Goal: Information Seeking & Learning: Learn about a topic

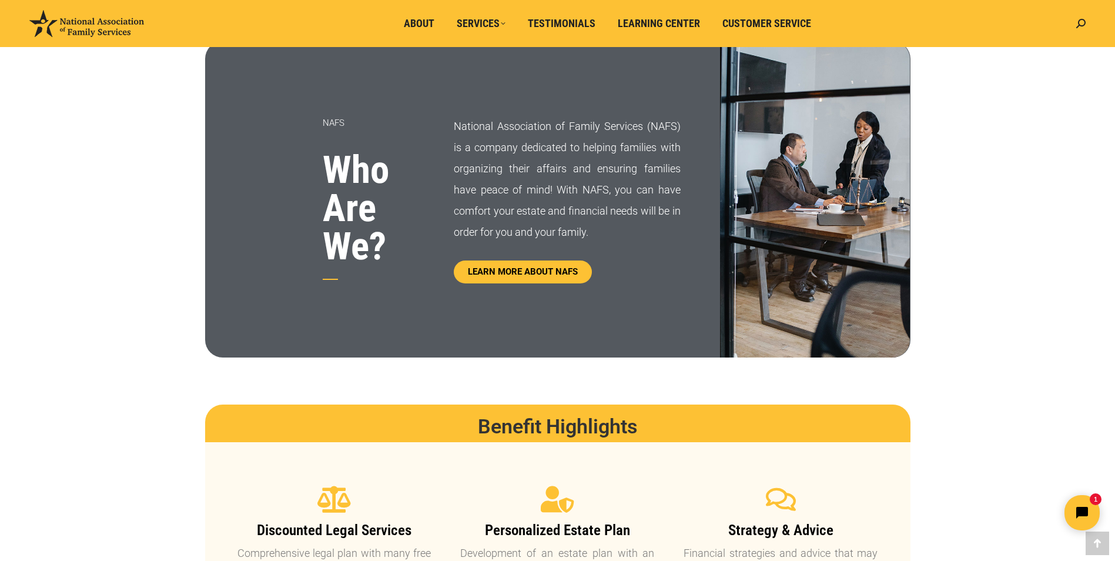
scroll to position [636, 0]
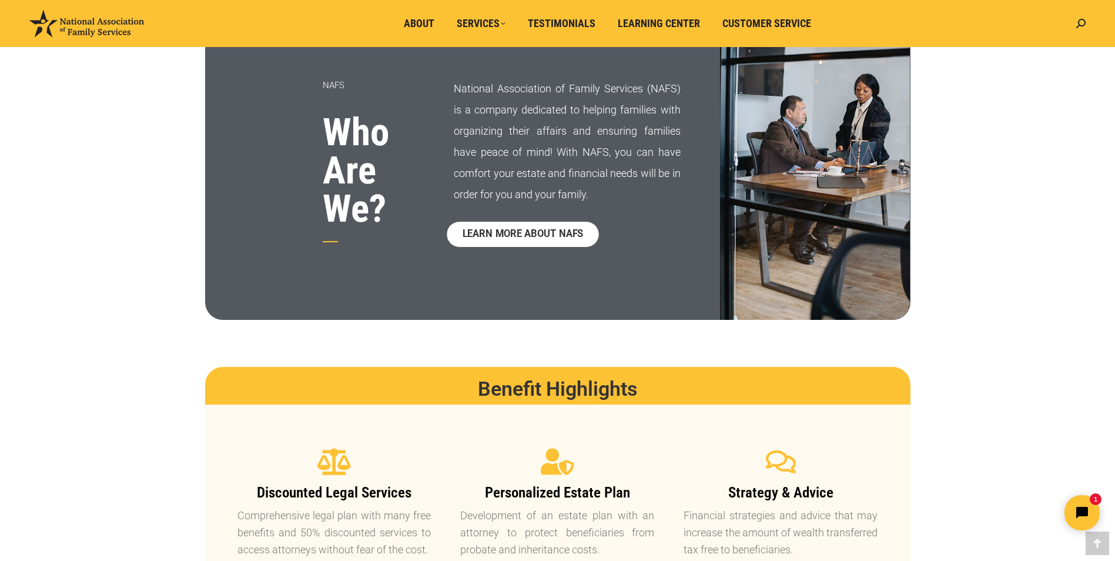
click at [538, 236] on span "LEARN MORE ABOUT NAFS" at bounding box center [523, 234] width 121 height 10
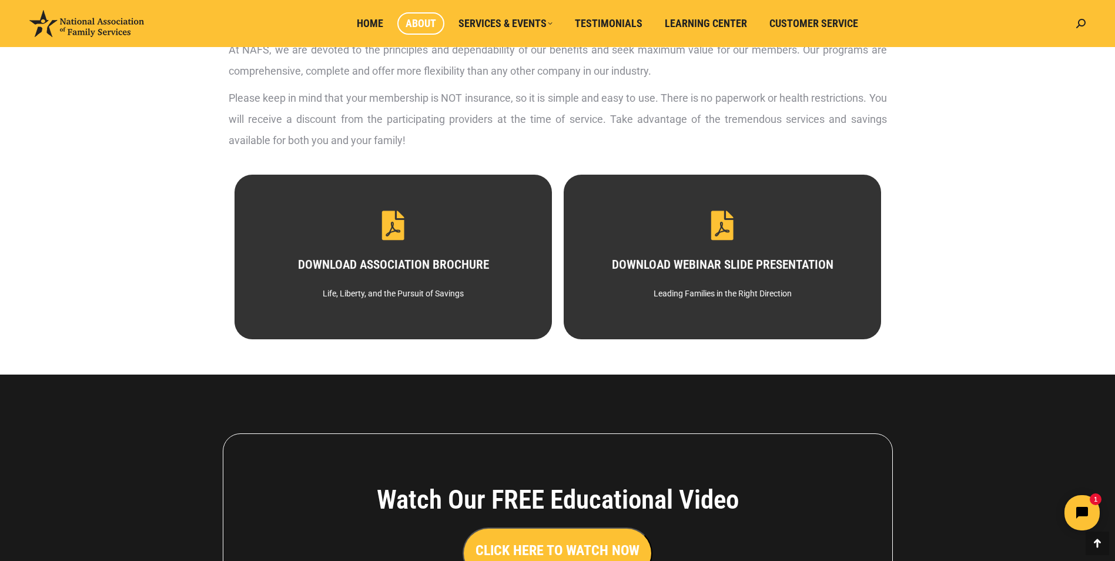
scroll to position [557, 0]
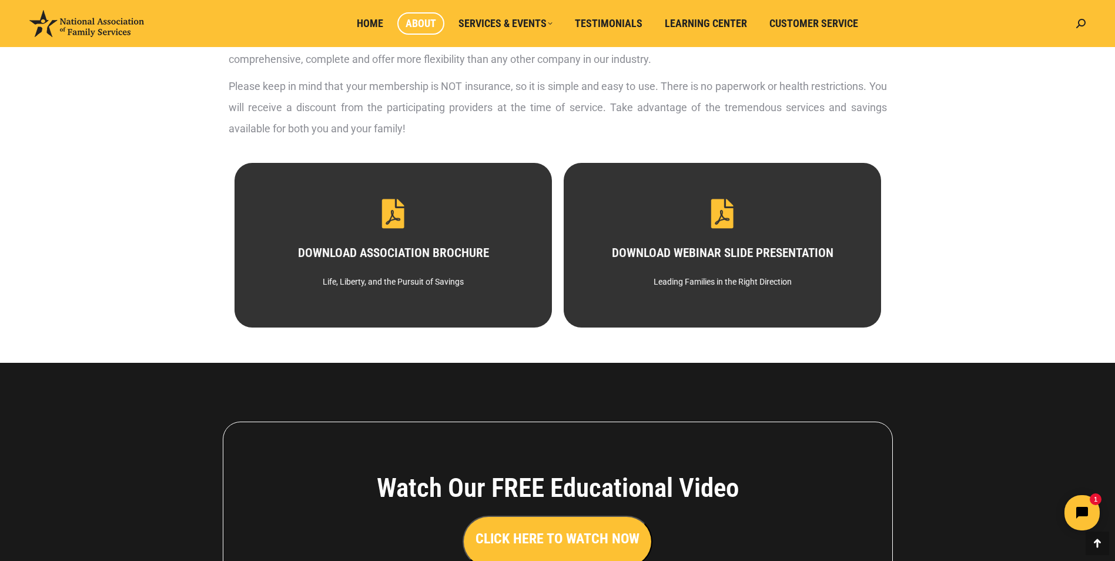
click at [542, 549] on button "CLICK HERE TO WATCH NOW" at bounding box center [558, 542] width 190 height 52
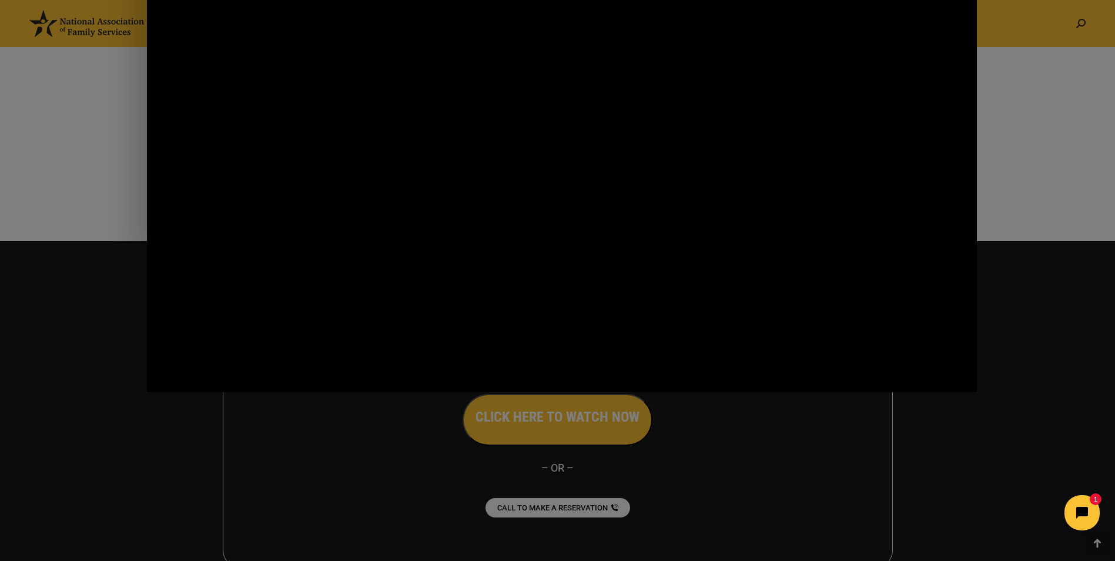
scroll to position [717, 0]
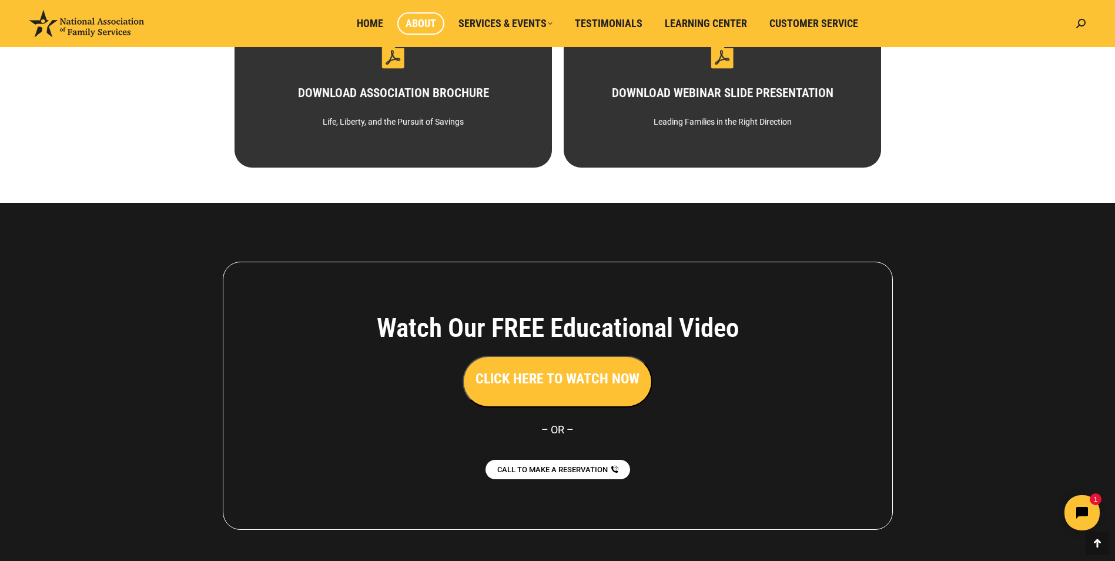
click at [323, 370] on div "CLICK HERE TO WATCH NOW" at bounding box center [558, 382] width 493 height 52
click at [540, 384] on h3 "CLICK HERE TO WATCH NOW" at bounding box center [558, 379] width 164 height 20
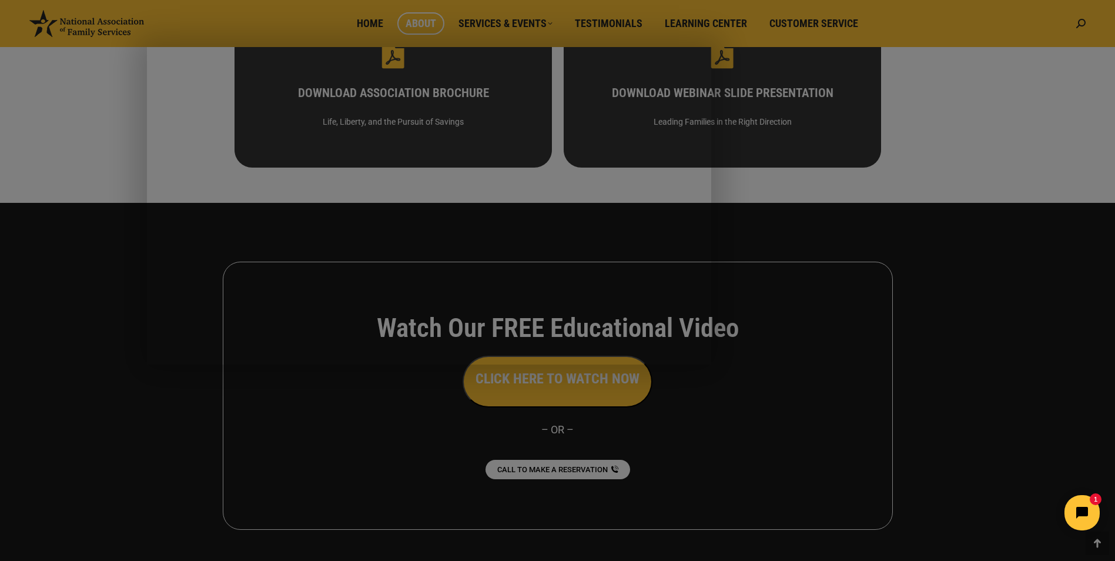
drag, startPoint x: 185, startPoint y: 502, endPoint x: 559, endPoint y: 519, distance: 374.3
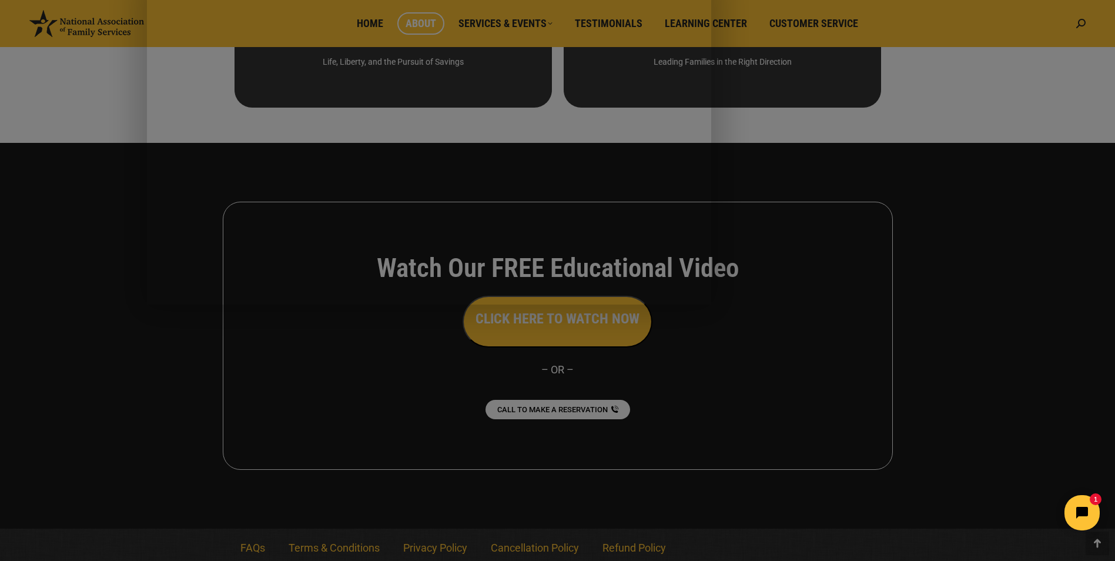
scroll to position [783, 0]
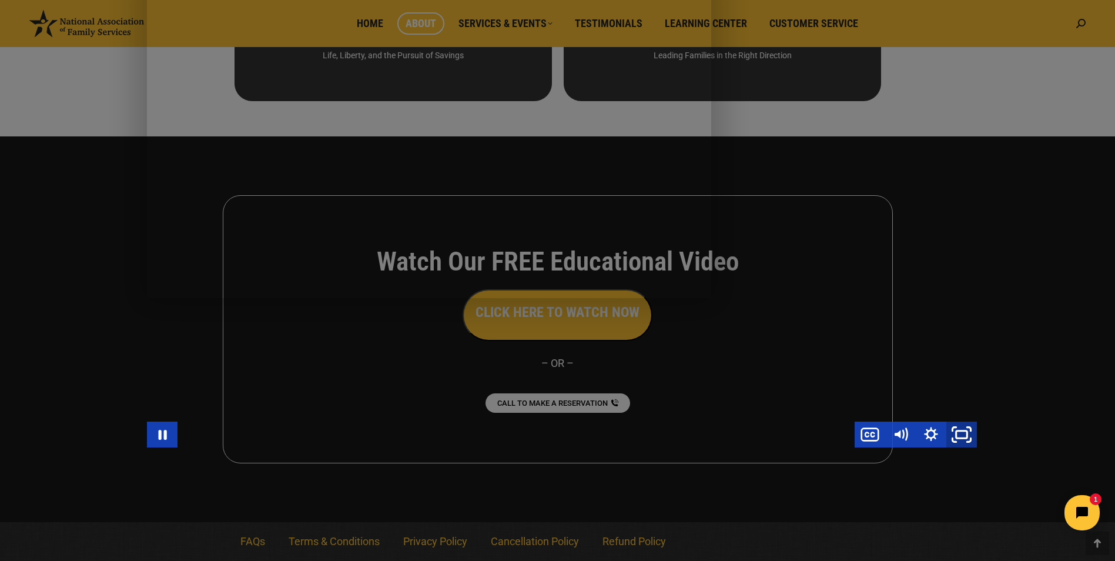
click at [957, 432] on rect "Fullscreen" at bounding box center [962, 434] width 11 height 7
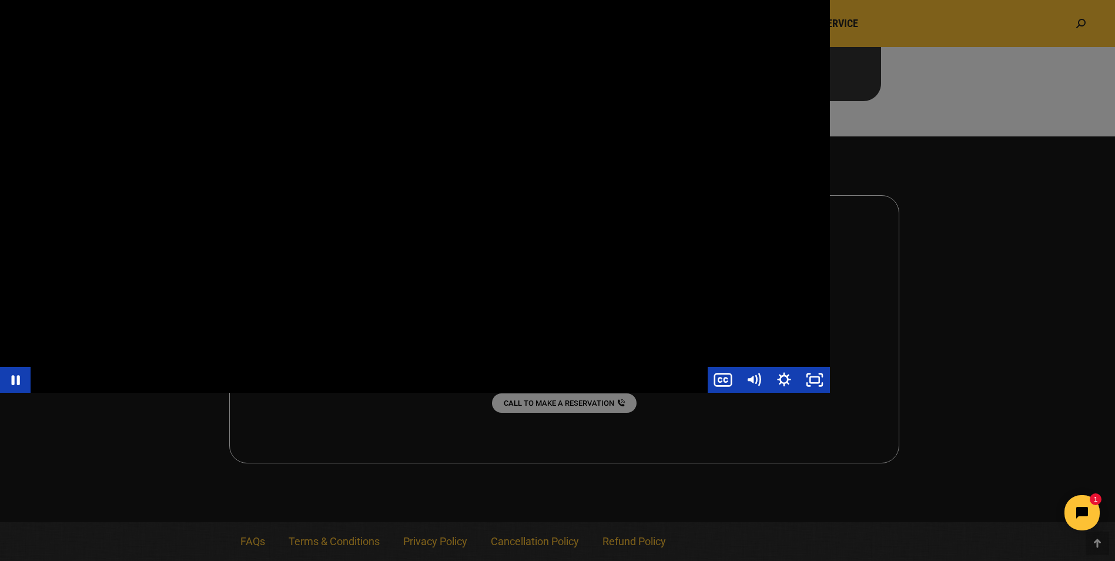
scroll to position [709, 0]
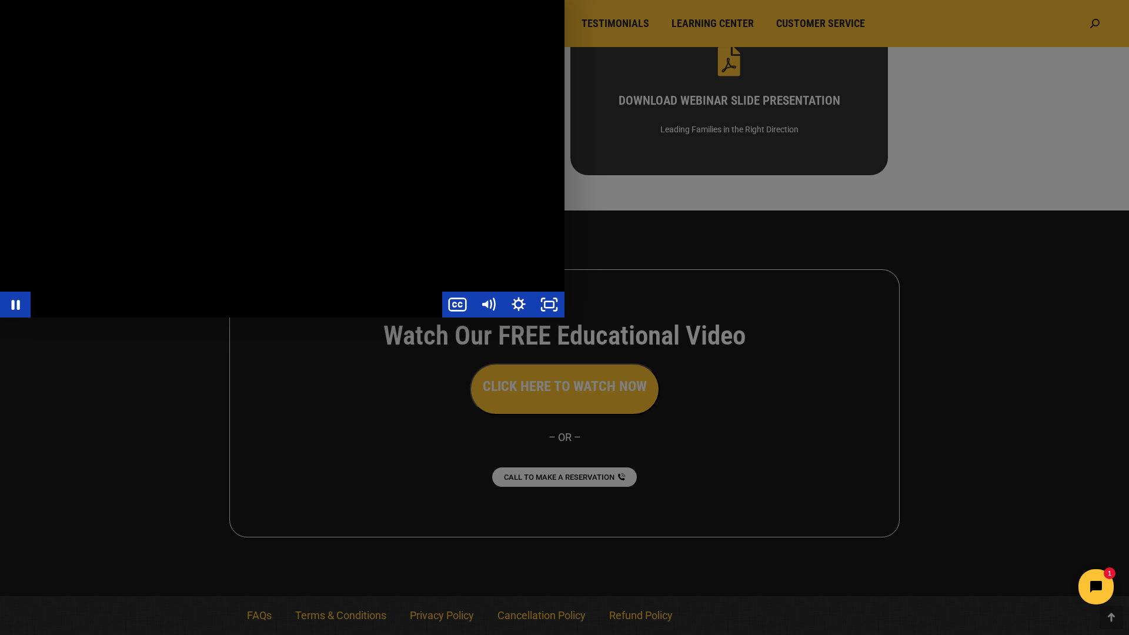
click at [564, 317] on div "Main Video - Full Webinar (Emma) Landon V1.4" at bounding box center [282, 158] width 564 height 317
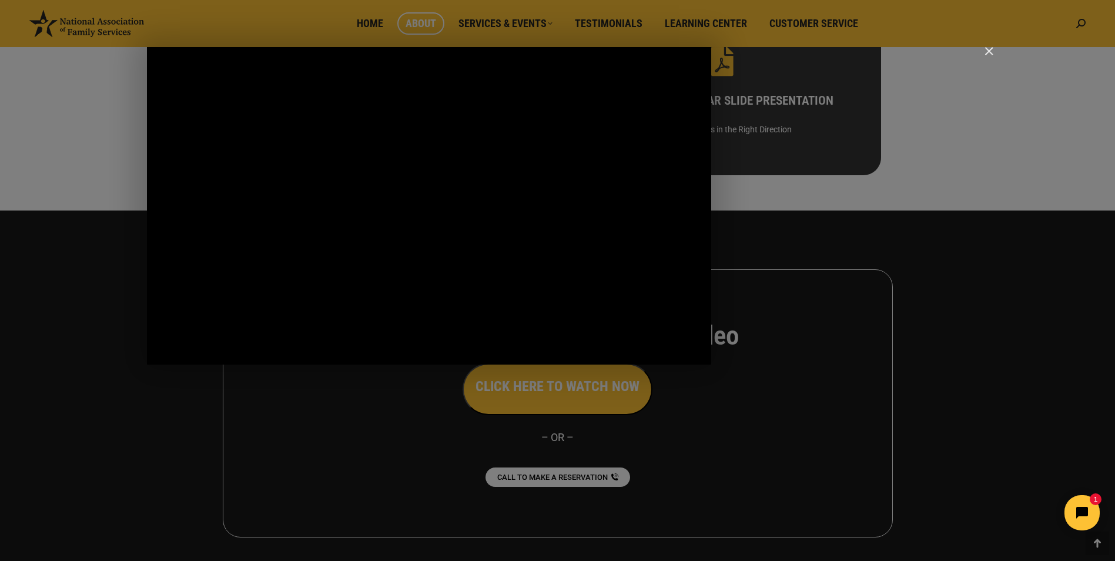
scroll to position [650, 0]
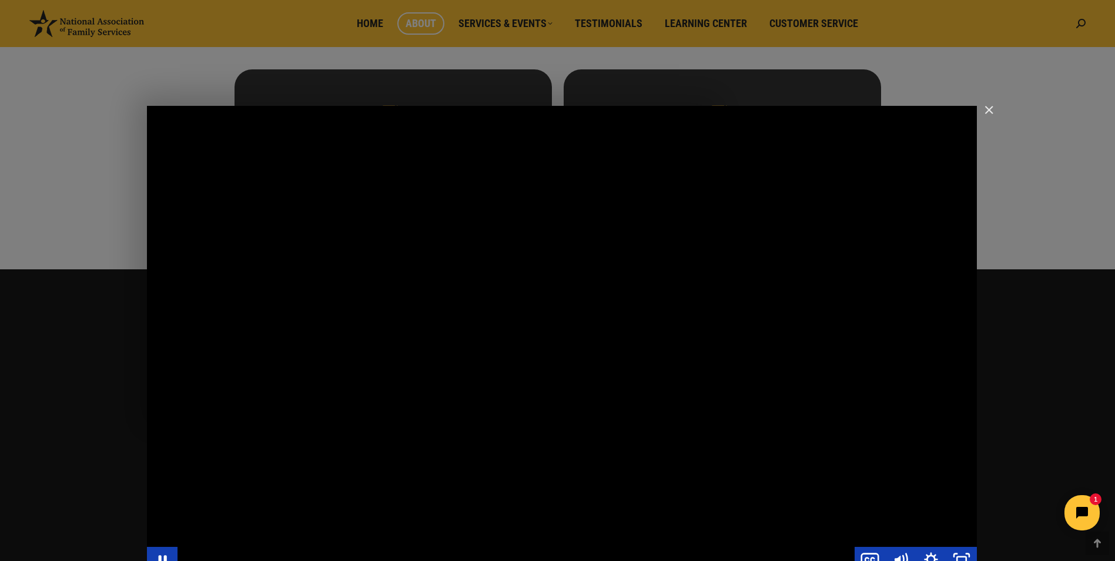
click at [594, 401] on div "Main Video - Full Webinar (Emma) Landon V1.4" at bounding box center [562, 339] width 830 height 467
click at [671, 489] on div "Main Video - Full Webinar (Emma) Landon V1.4" at bounding box center [562, 339] width 830 height 467
click at [646, 391] on div "Main Video - Full Webinar (Emma) Landon V1.4" at bounding box center [562, 339] width 830 height 467
click at [684, 352] on div "Main Video - Full Webinar (Emma) Landon V1.4" at bounding box center [562, 339] width 830 height 467
click at [638, 296] on div "Main Video - Full Webinar (Emma) Landon V1.4" at bounding box center [562, 339] width 830 height 467
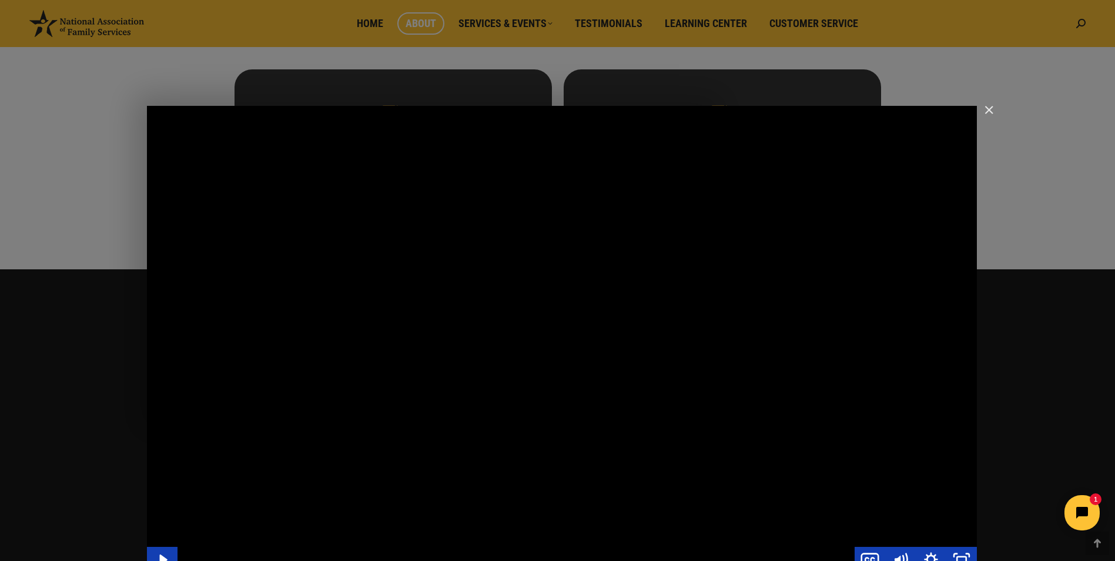
click at [626, 323] on div "Main Video - Full Webinar (Emma) Landon V1.4" at bounding box center [562, 339] width 830 height 467
click at [652, 328] on div "Main Video - Full Webinar (Emma) Landon V1.4" at bounding box center [562, 339] width 830 height 467
click at [645, 330] on div "Main Video - Full Webinar (Emma) Landon V1.4" at bounding box center [562, 339] width 830 height 467
click at [730, 410] on div "Main Video - Full Webinar (Emma) Landon V1.4" at bounding box center [562, 339] width 830 height 467
click at [736, 410] on div "Main Video - Full Webinar (Emma) Landon V1.4" at bounding box center [562, 339] width 830 height 467
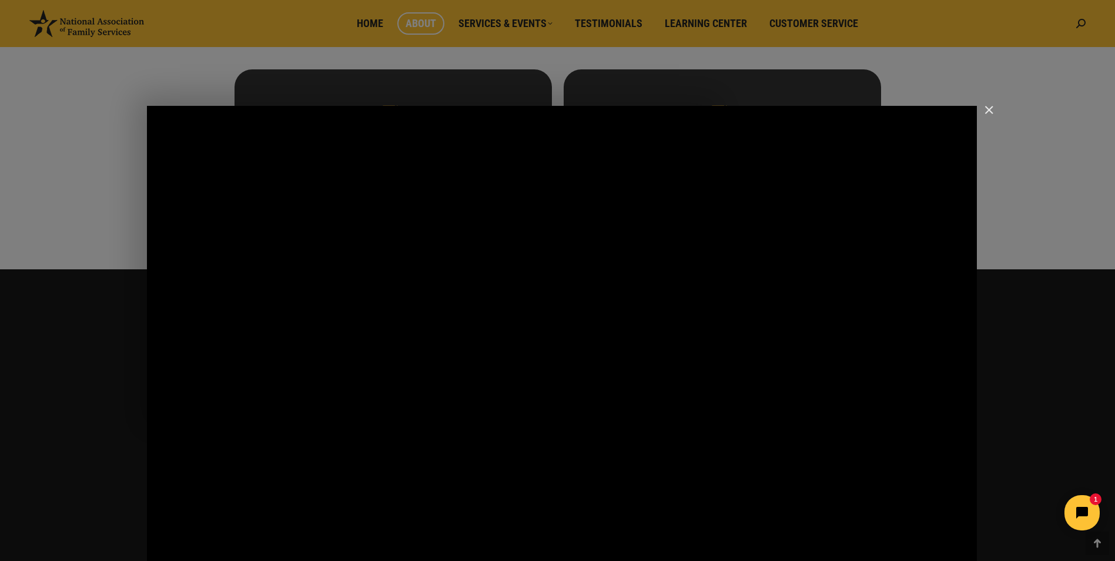
click at [736, 410] on div "Main Video - Full Webinar (Emma) Landon V1.4" at bounding box center [562, 339] width 830 height 467
click at [758, 439] on div "Main Video - Full Webinar (Emma) Landon V1.4" at bounding box center [562, 339] width 830 height 467
click at [714, 467] on div "Main Video - Full Webinar (Emma) Landon V1.4" at bounding box center [562, 339] width 830 height 467
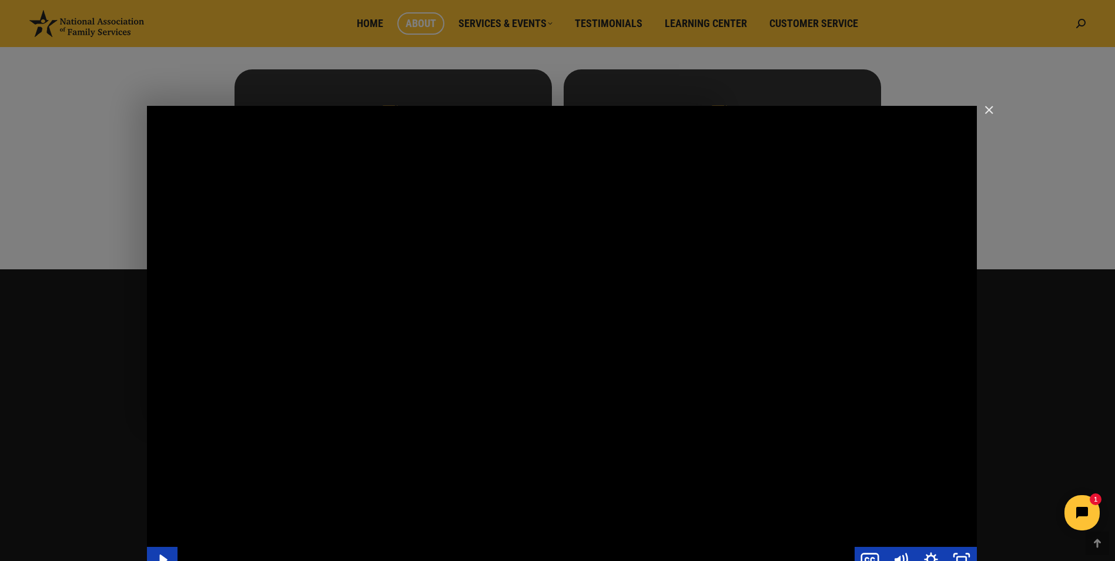
drag, startPoint x: 714, startPoint y: 467, endPoint x: 708, endPoint y: 473, distance: 8.3
click at [708, 473] on div "Main Video - Full Webinar (Emma) Landon V1.4" at bounding box center [562, 339] width 830 height 467
click at [663, 463] on div "Main Video - Full Webinar (Emma) Landon V1.4" at bounding box center [562, 339] width 830 height 467
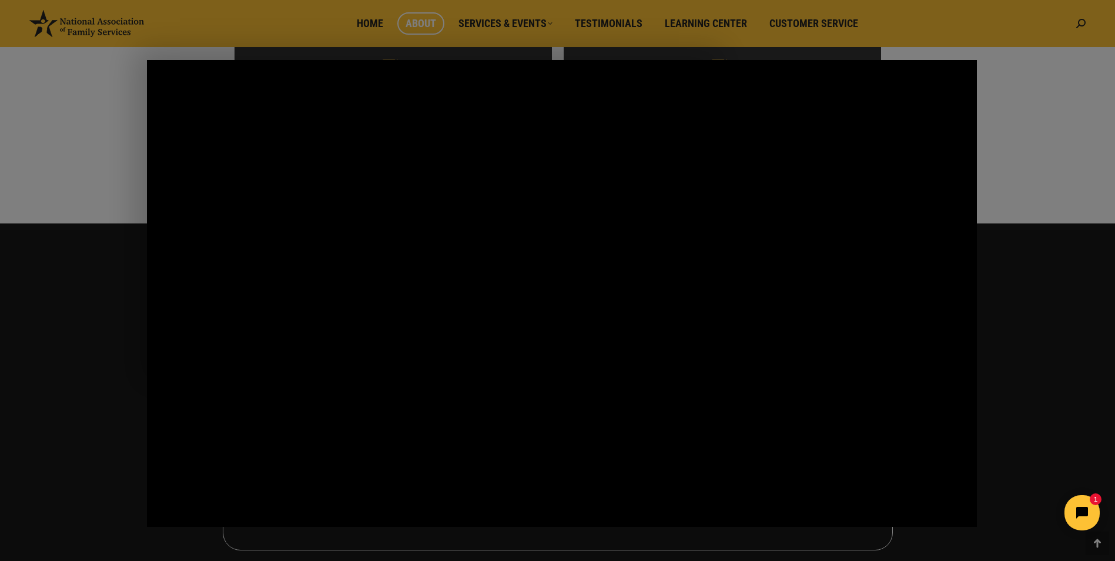
scroll to position [783, 0]
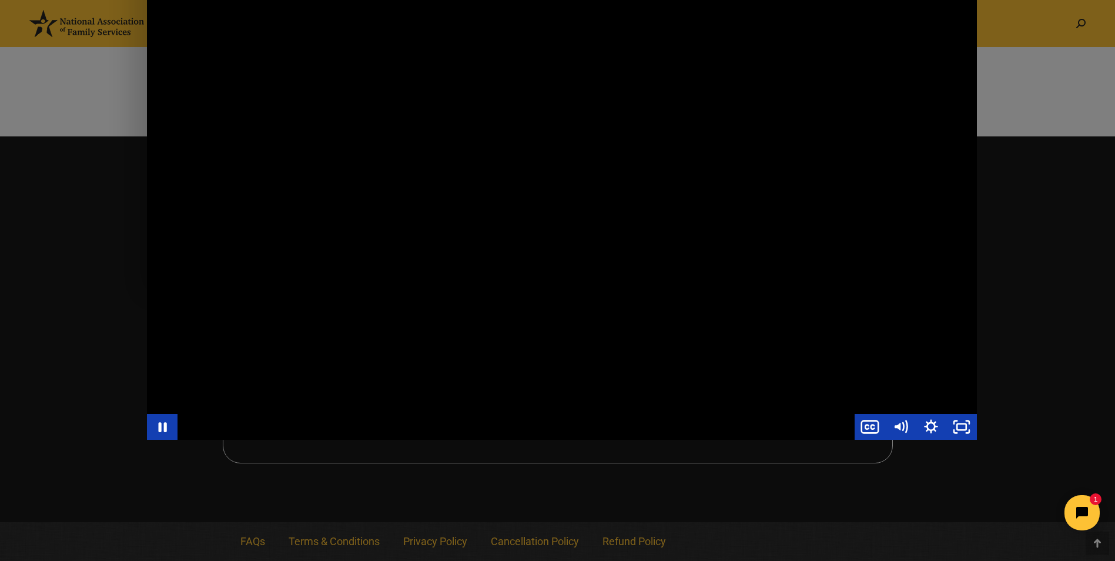
click at [723, 309] on div "Main Video - Full Webinar (Emma) Landon V1.4" at bounding box center [562, 206] width 830 height 467
click at [726, 311] on div "Main Video - Full Webinar (Emma) Landon V1.4" at bounding box center [562, 206] width 830 height 467
click at [289, 253] on div "Main Video - Full Webinar (Emma) Landon V1.4" at bounding box center [562, 206] width 830 height 467
click at [282, 243] on div "Main Video - Full Webinar (Emma) Landon V1.4" at bounding box center [562, 206] width 830 height 467
click at [554, 273] on div "Main Video - Full Webinar (Emma) Landon V1.4" at bounding box center [562, 206] width 830 height 467
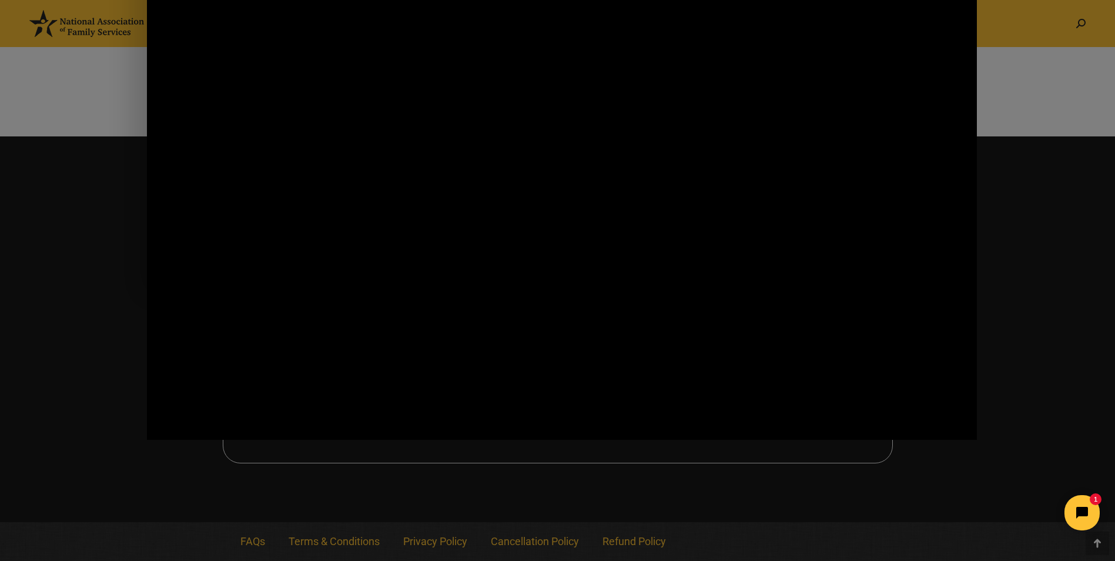
click at [429, 243] on div "Main Video - Full Webinar (Emma) Landon V1.4" at bounding box center [562, 206] width 830 height 467
